Goal: Task Accomplishment & Management: Manage account settings

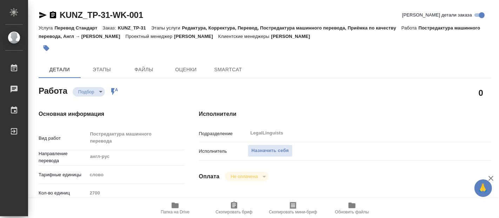
type textarea "x"
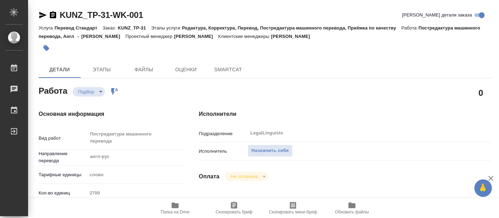
scroll to position [117, 0]
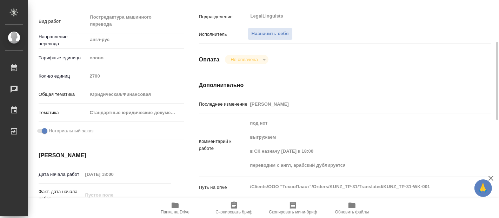
click at [171, 207] on icon "button" at bounding box center [175, 205] width 8 height 8
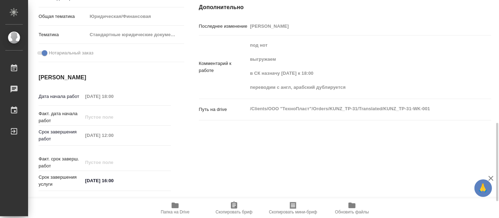
scroll to position [234, 0]
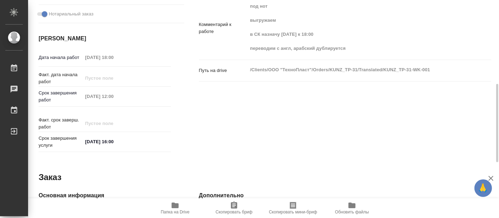
type textarea "x"
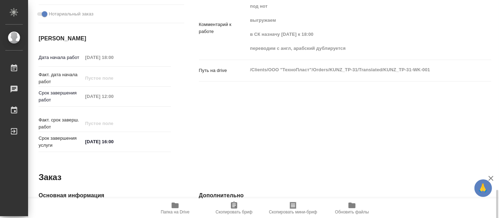
type textarea "x"
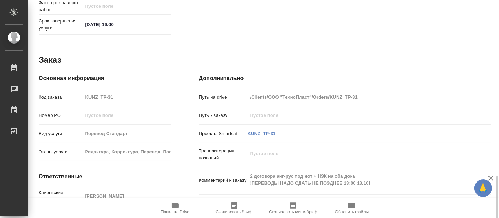
scroll to position [387, 0]
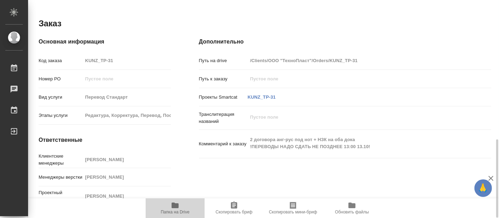
click at [173, 206] on icon "button" at bounding box center [175, 205] width 7 height 6
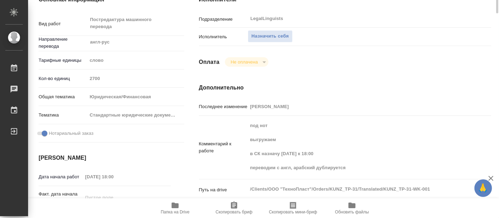
scroll to position [0, 0]
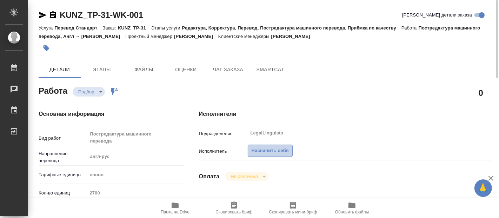
click at [260, 149] on span "Назначить себя" at bounding box center [270, 151] width 37 height 8
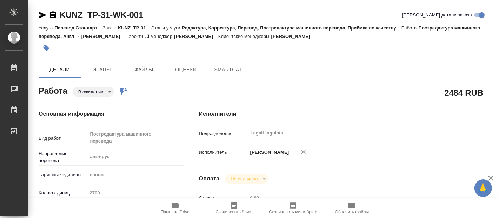
type textarea "x"
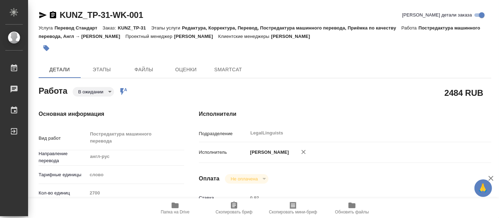
type textarea "x"
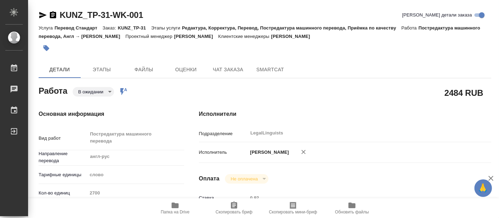
type textarea "x"
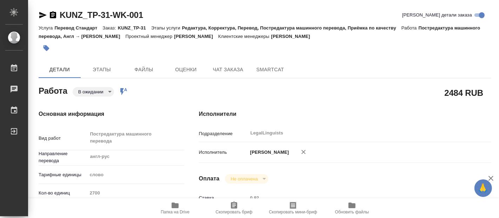
type textarea "x"
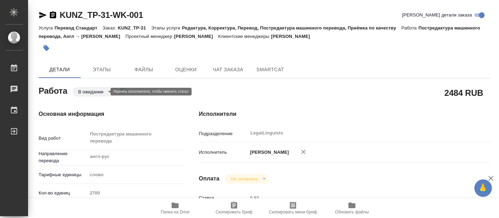
click at [103, 93] on body "🙏 .cls-1 fill:#fff; AWATERA [PERSON_NAME] Чаты График Выйти KUNZ_TP-31-WK-001 К…" at bounding box center [249, 109] width 499 height 218
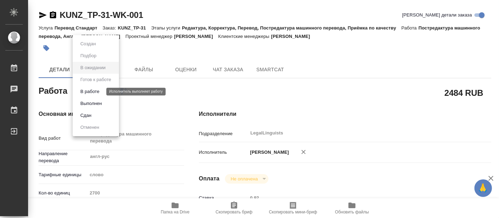
click at [94, 92] on button "В работе" at bounding box center [89, 92] width 23 height 8
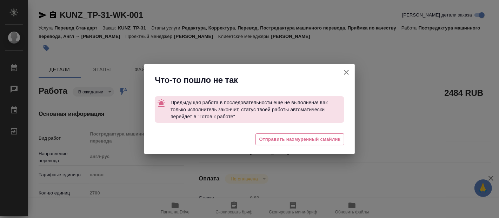
type textarea "x"
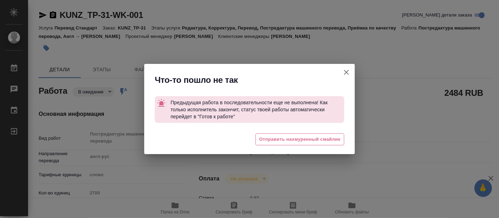
type textarea "x"
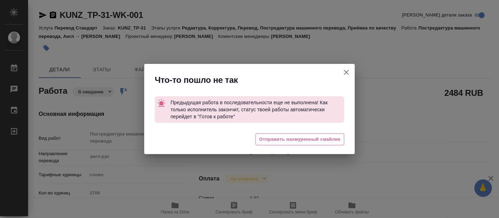
type textarea "x"
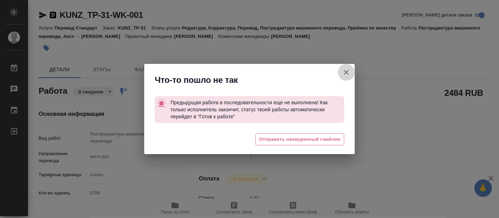
click at [347, 72] on icon "button" at bounding box center [346, 72] width 5 height 5
type textarea "x"
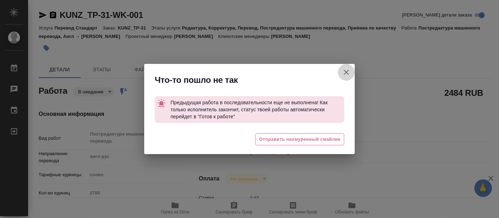
type textarea "x"
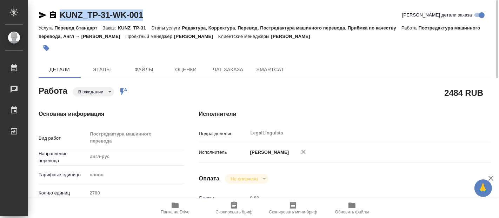
drag, startPoint x: 147, startPoint y: 18, endPoint x: 57, endPoint y: 14, distance: 91.0
click at [57, 14] on div "KUNZ_TP-31-WK-001 Кратко детали заказа" at bounding box center [265, 14] width 453 height 11
copy link "KUNZ_TP-31-WK-001"
